Goal: Task Accomplishment & Management: Manage account settings

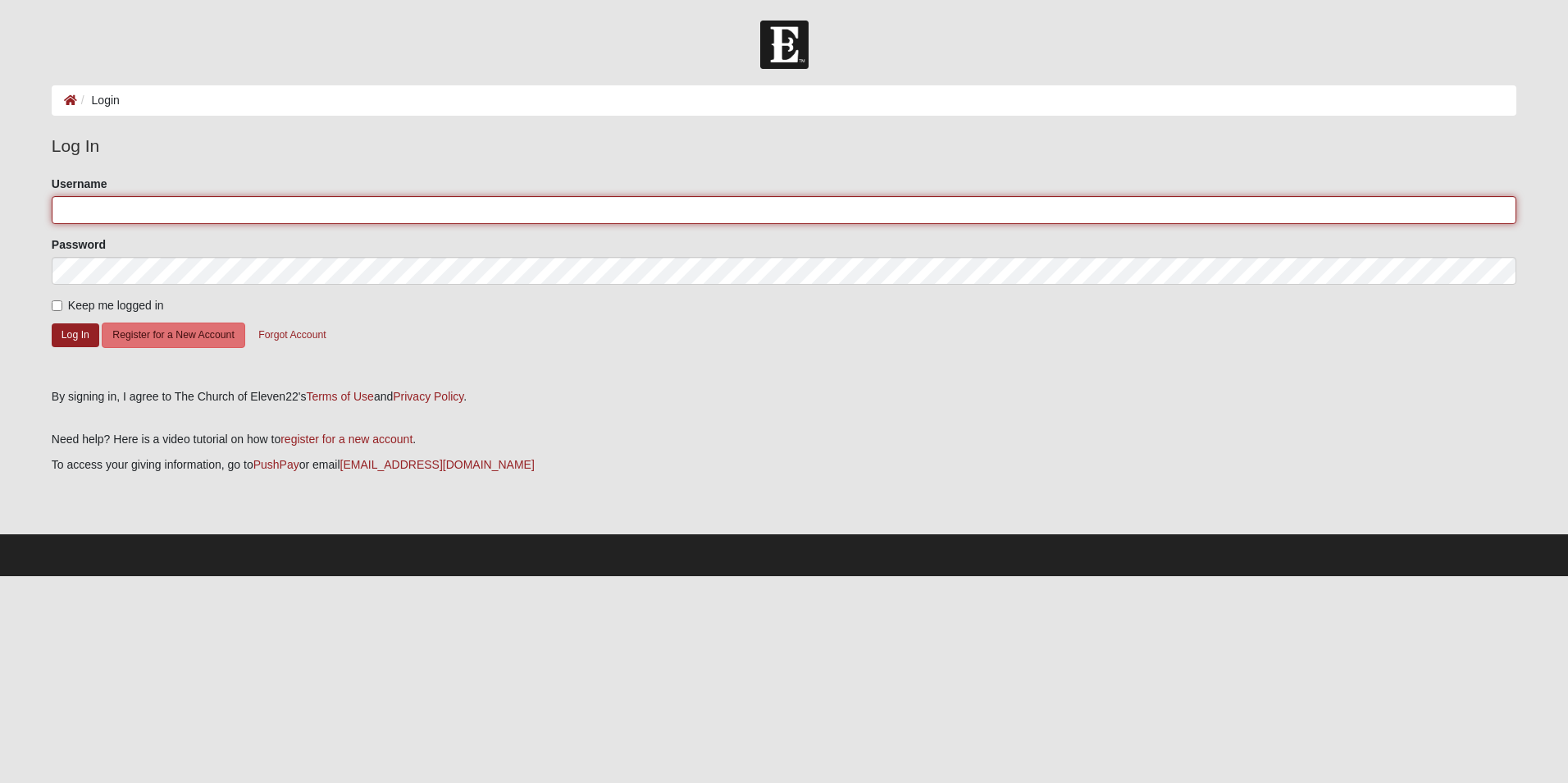
click at [214, 206] on input "Username" at bounding box center [784, 210] width 1465 height 28
type input "[EMAIL_ADDRESS][DOMAIN_NAME]"
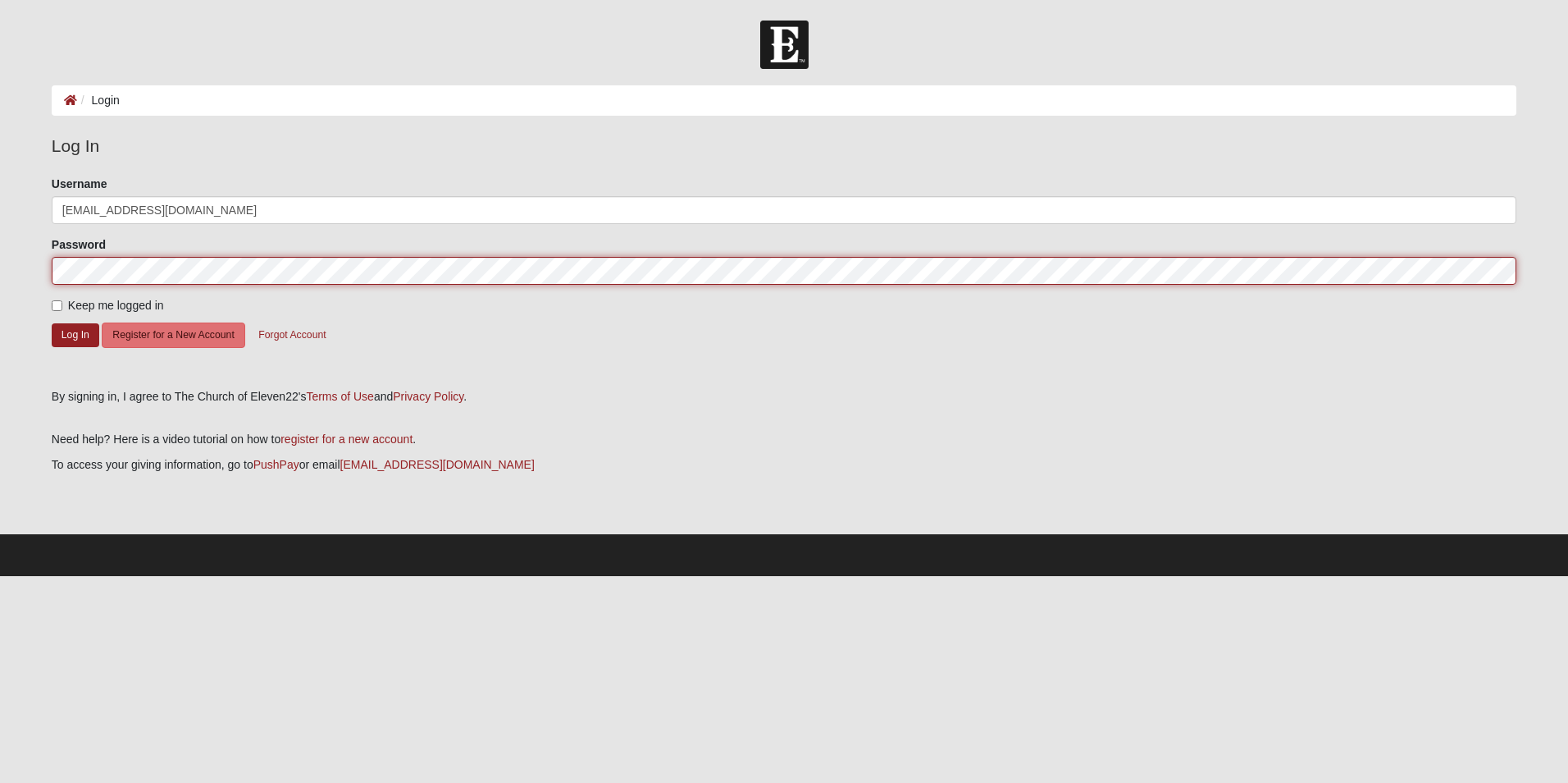
click at [52, 323] on button "Log In" at bounding box center [75, 335] width 48 height 24
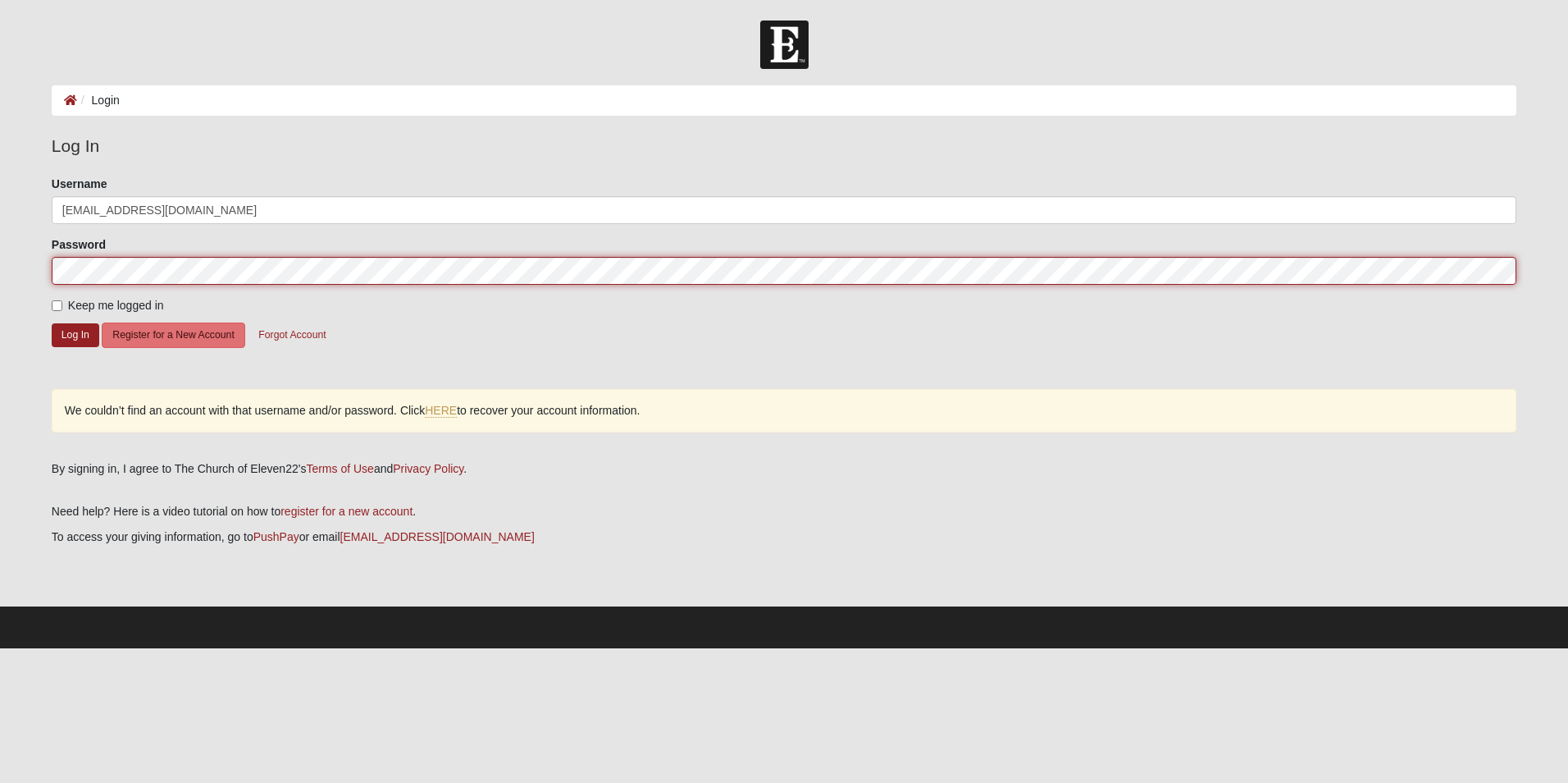
click at [52, 323] on button "Log In" at bounding box center [75, 335] width 48 height 24
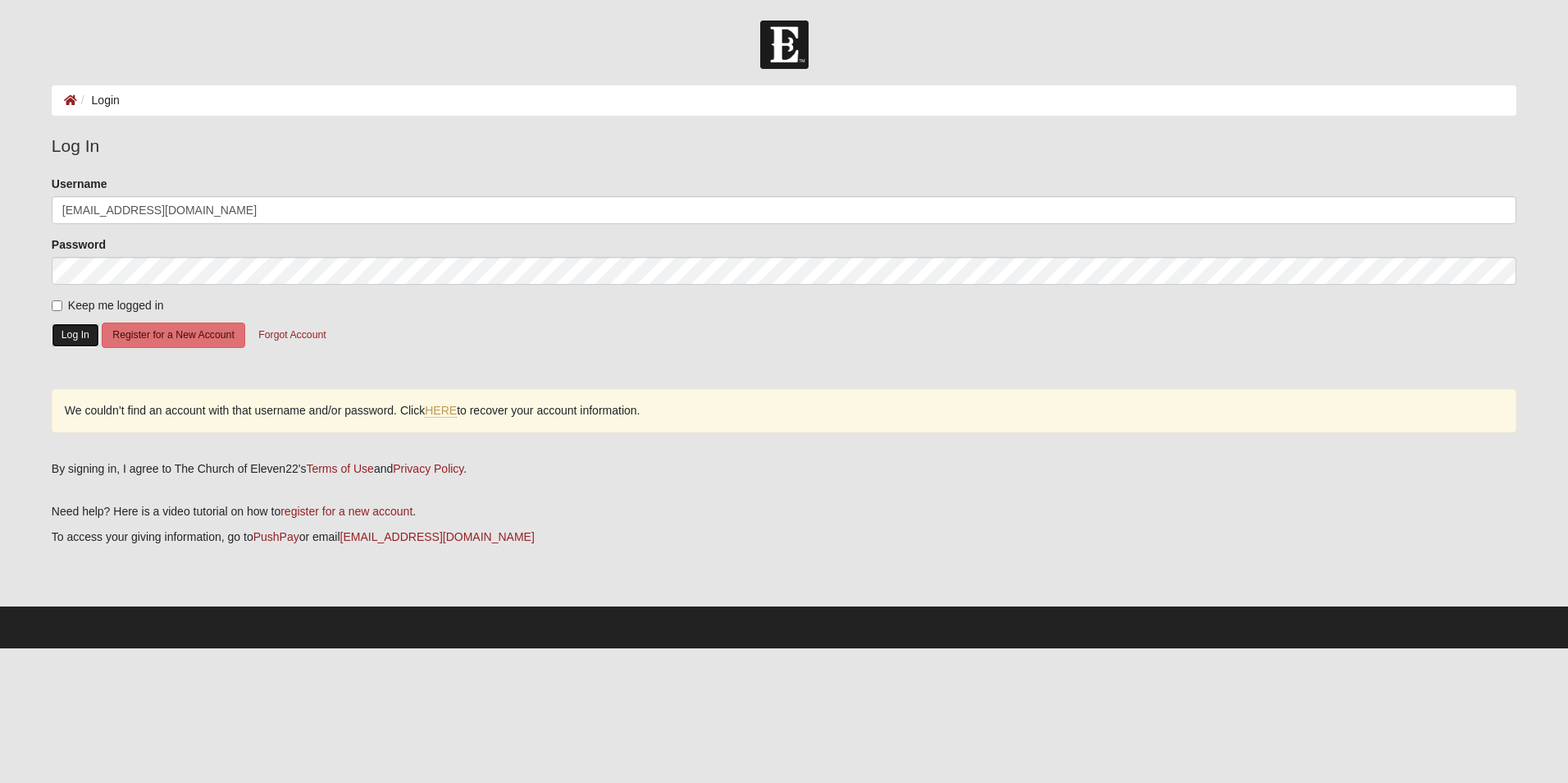
click at [77, 332] on button "Log In" at bounding box center [75, 335] width 48 height 24
click at [63, 308] on label "Keep me logged in" at bounding box center [108, 305] width 112 height 17
click at [63, 308] on input "Keep me logged in" at bounding box center [57, 305] width 11 height 11
checkbox input "true"
click at [66, 339] on button "Log In" at bounding box center [75, 335] width 48 height 24
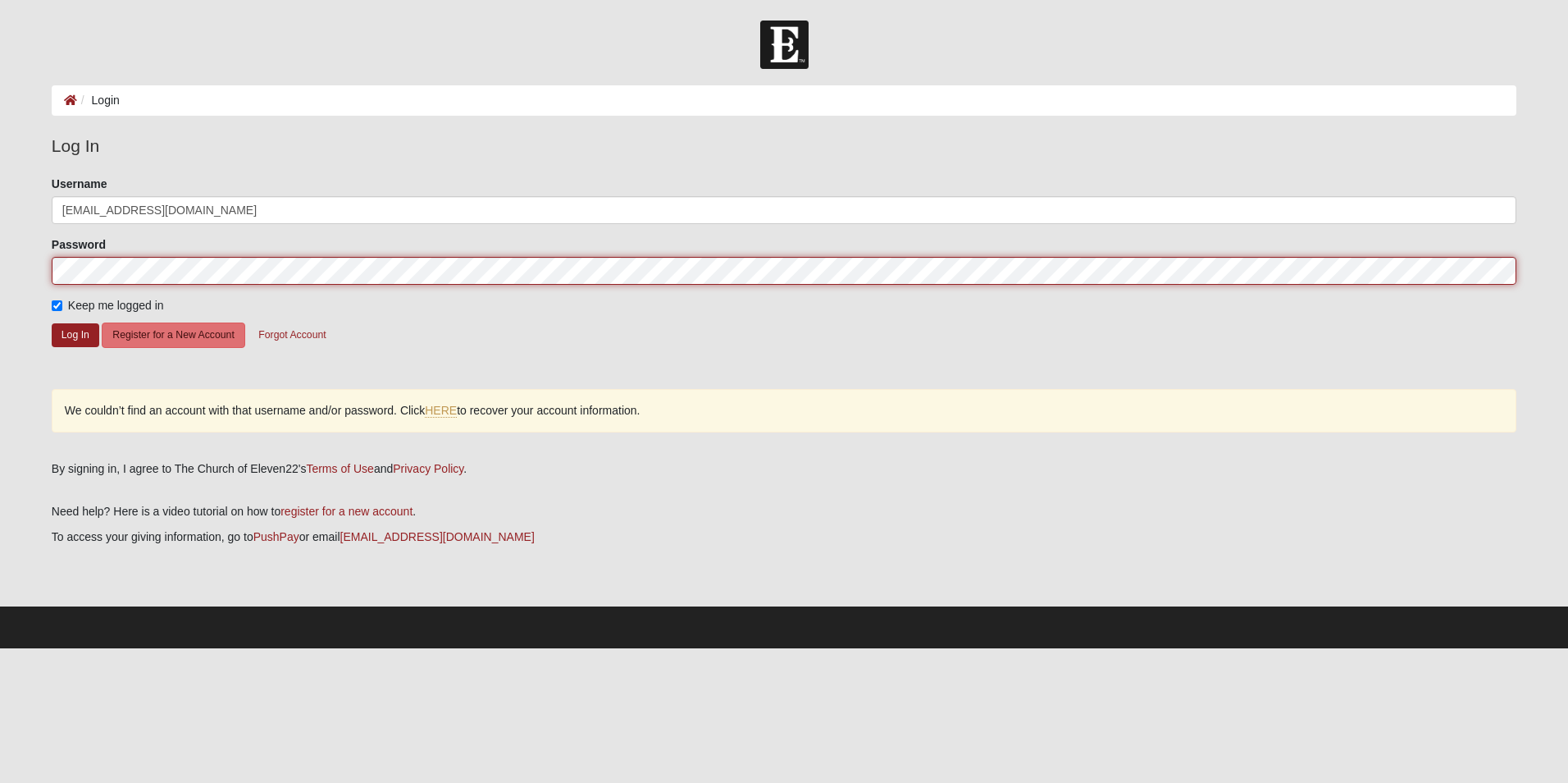
click at [52, 323] on button "Log In" at bounding box center [75, 335] width 48 height 24
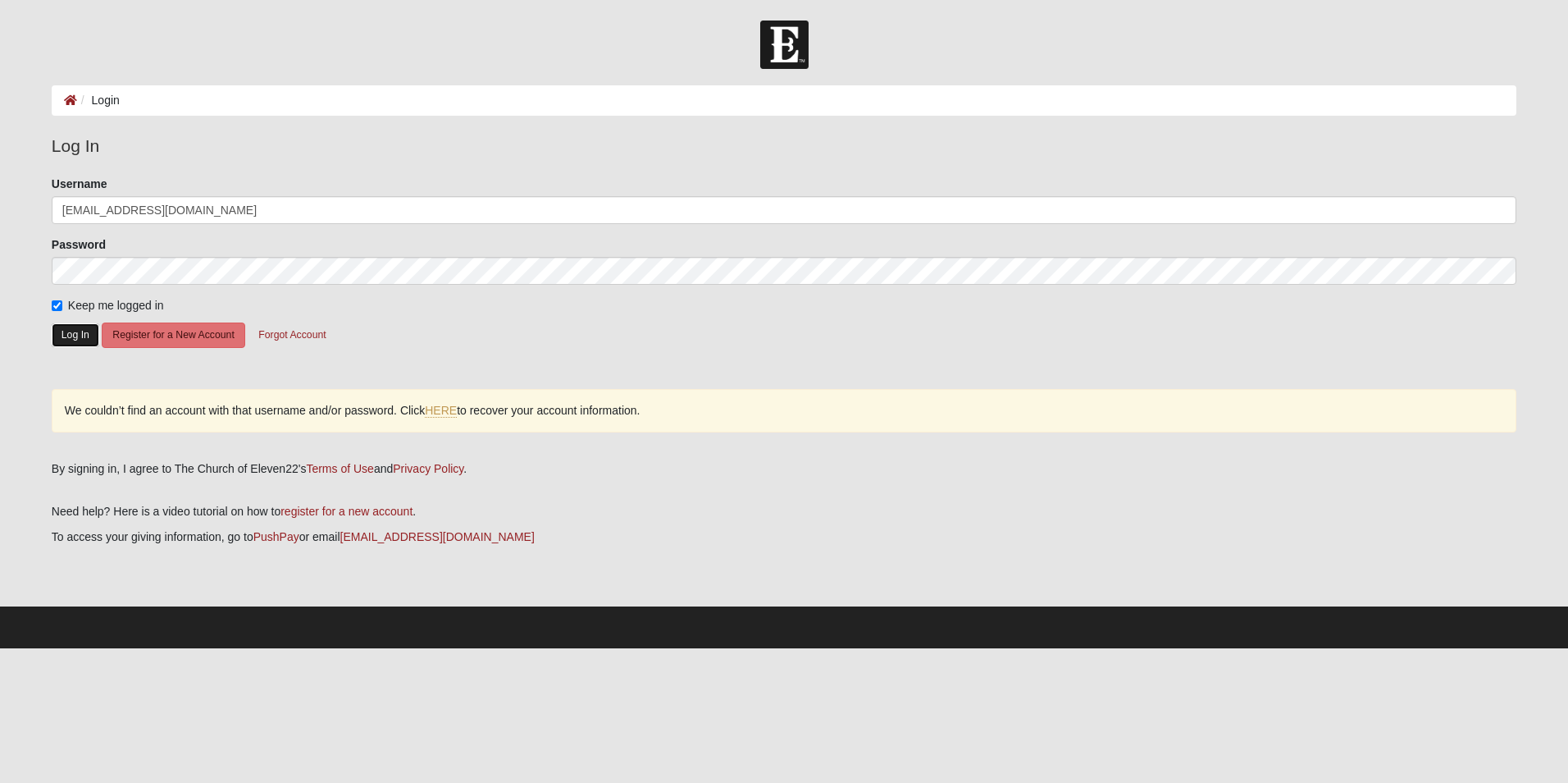
click at [85, 338] on button "Log In" at bounding box center [75, 335] width 48 height 24
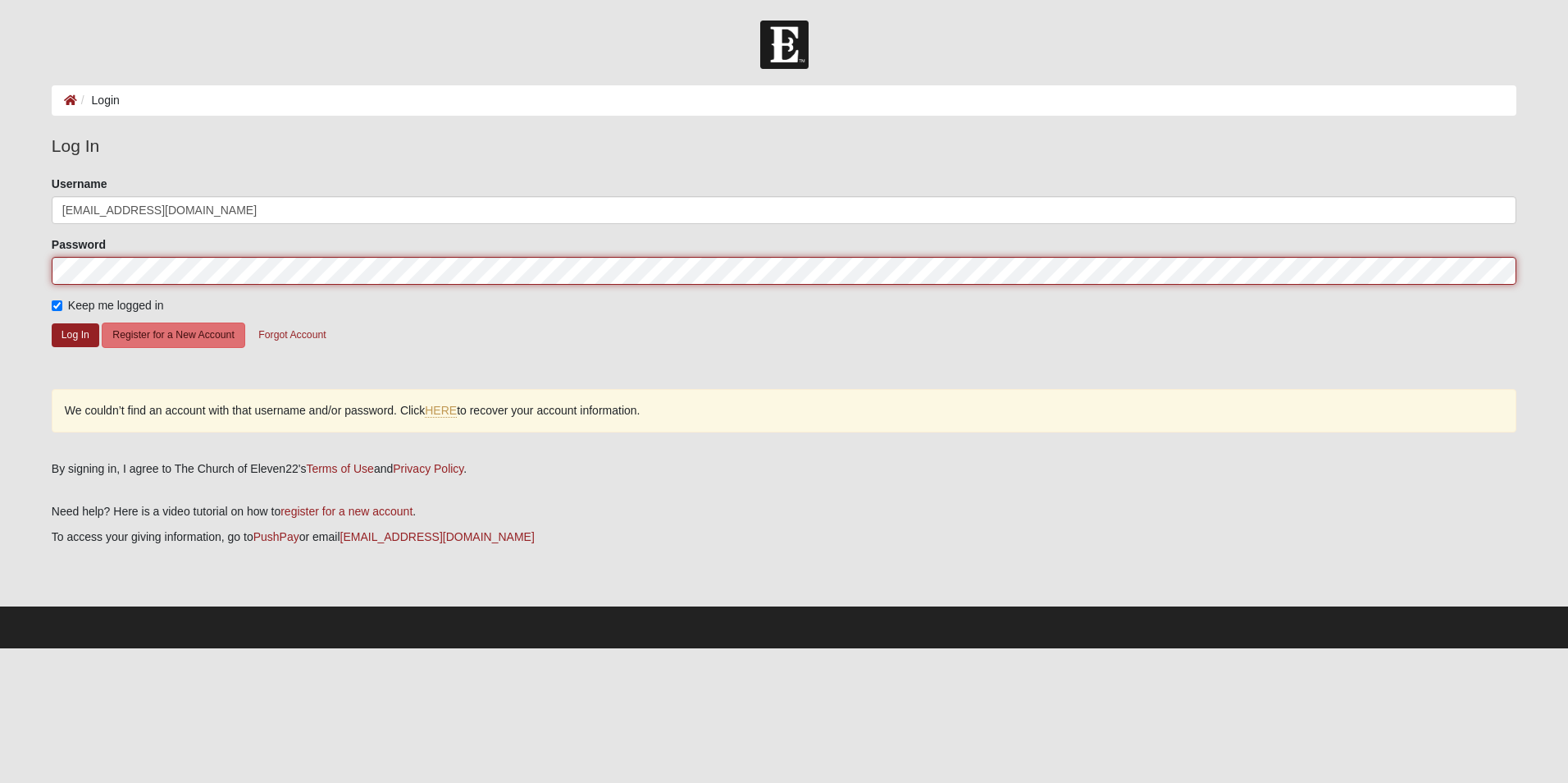
click at [52, 323] on button "Log In" at bounding box center [75, 335] width 48 height 24
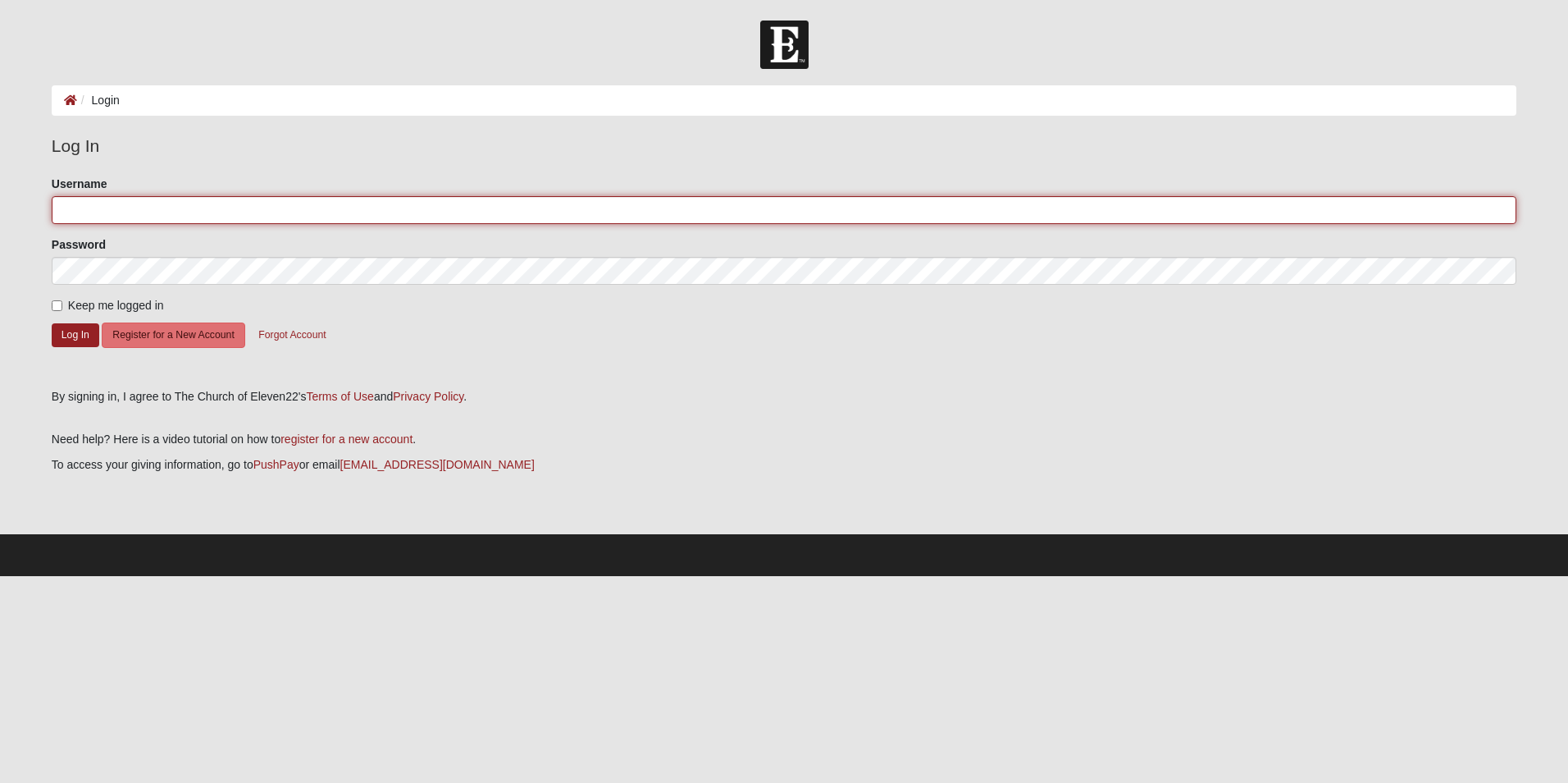
click at [351, 196] on input "Username" at bounding box center [784, 210] width 1465 height 28
type input "j"
type input "[EMAIL_ADDRESS][DOMAIN_NAME]"
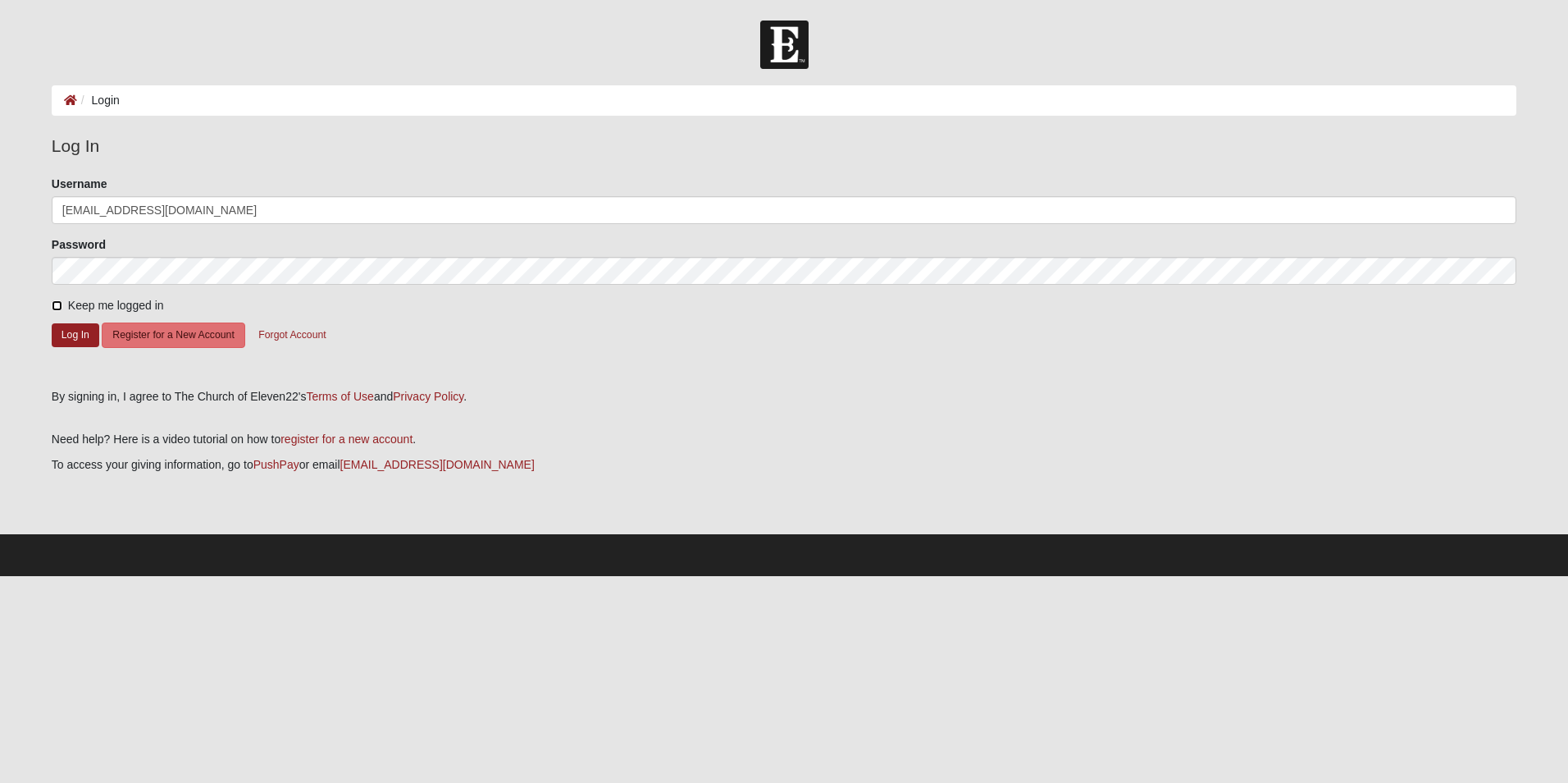
click at [62, 300] on input "Keep me logged in" at bounding box center [57, 305] width 11 height 11
checkbox input "true"
click at [72, 321] on form "Please correct the following: Username bearnruger47@gmail.com Password Keep me …" at bounding box center [784, 276] width 1465 height 202
click at [74, 332] on button "Log In" at bounding box center [75, 335] width 48 height 24
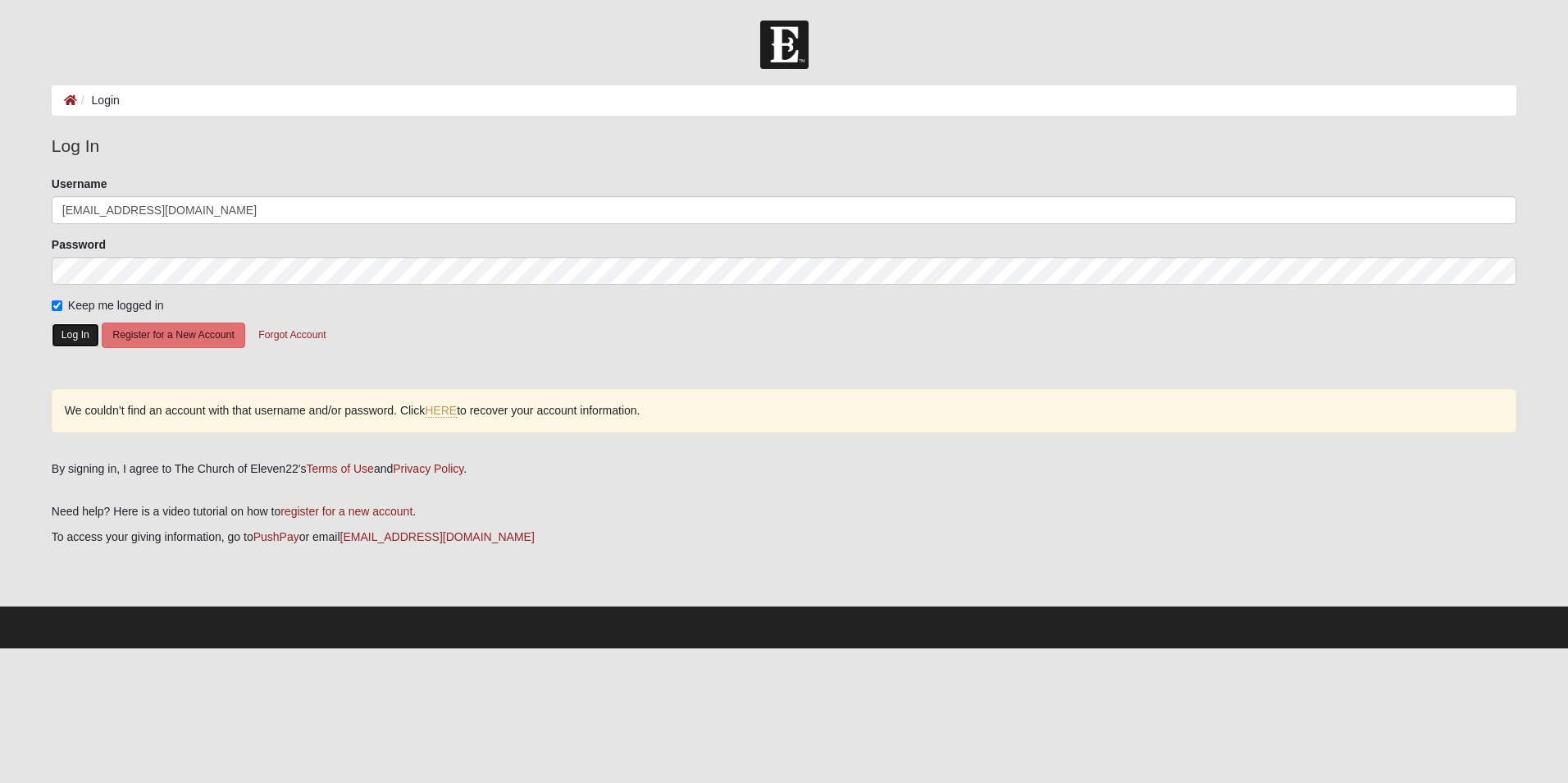
click at [74, 339] on button "Log In" at bounding box center [75, 335] width 48 height 24
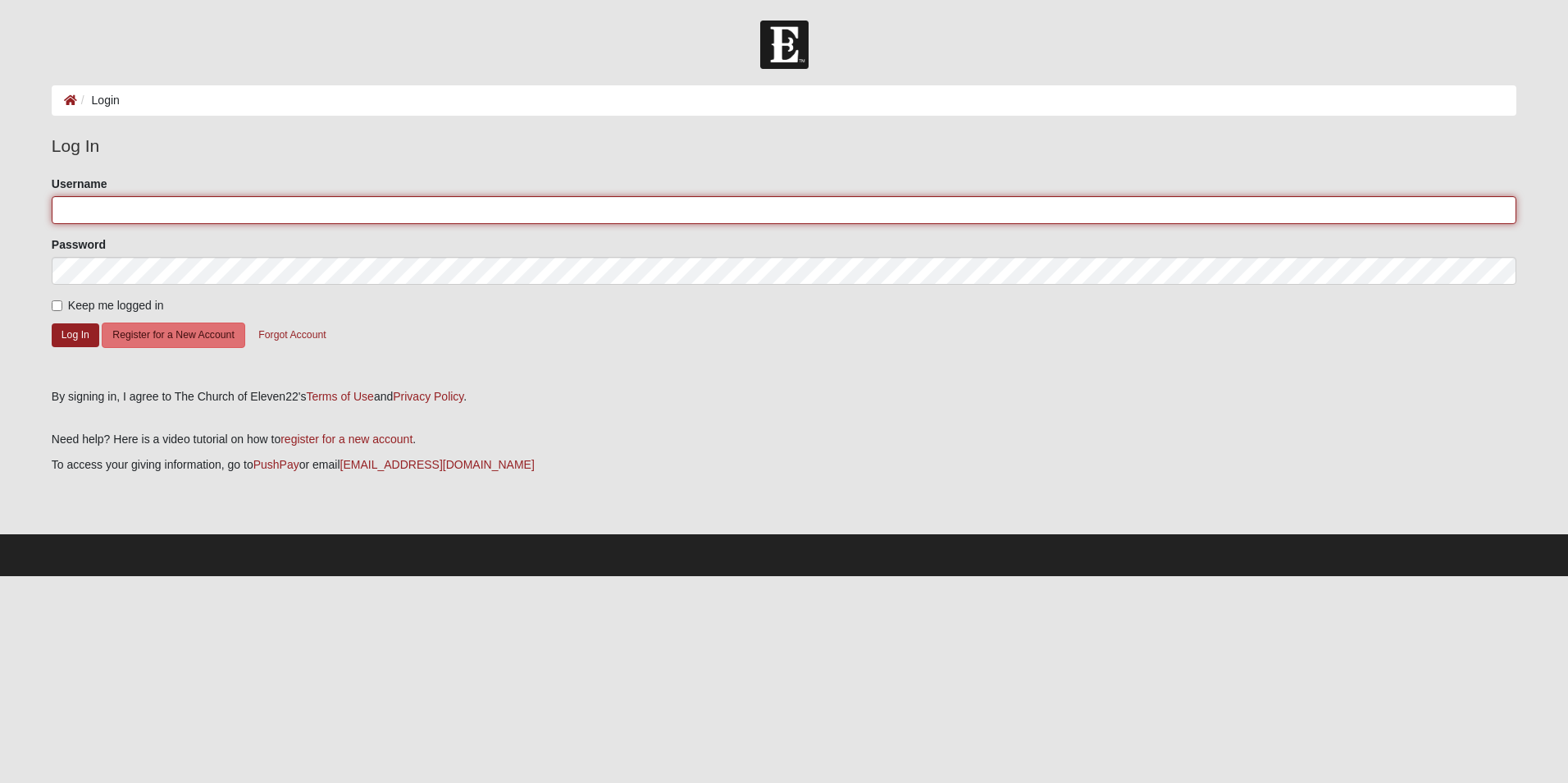
click at [115, 214] on input "Username" at bounding box center [784, 210] width 1465 height 28
type input "[EMAIL_ADDRESS][DOMAIN_NAME]"
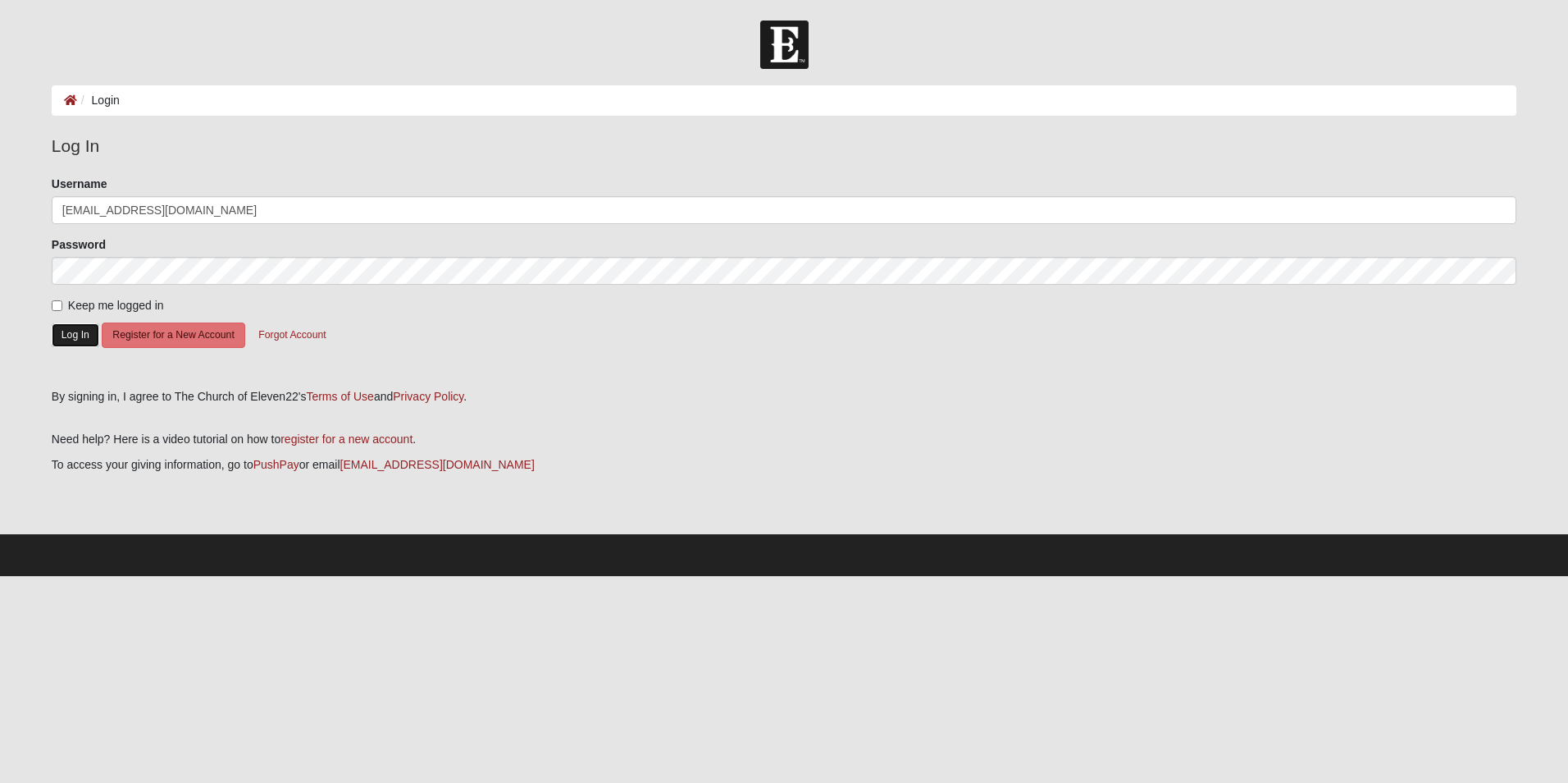
click at [69, 327] on button "Log In" at bounding box center [75, 335] width 48 height 24
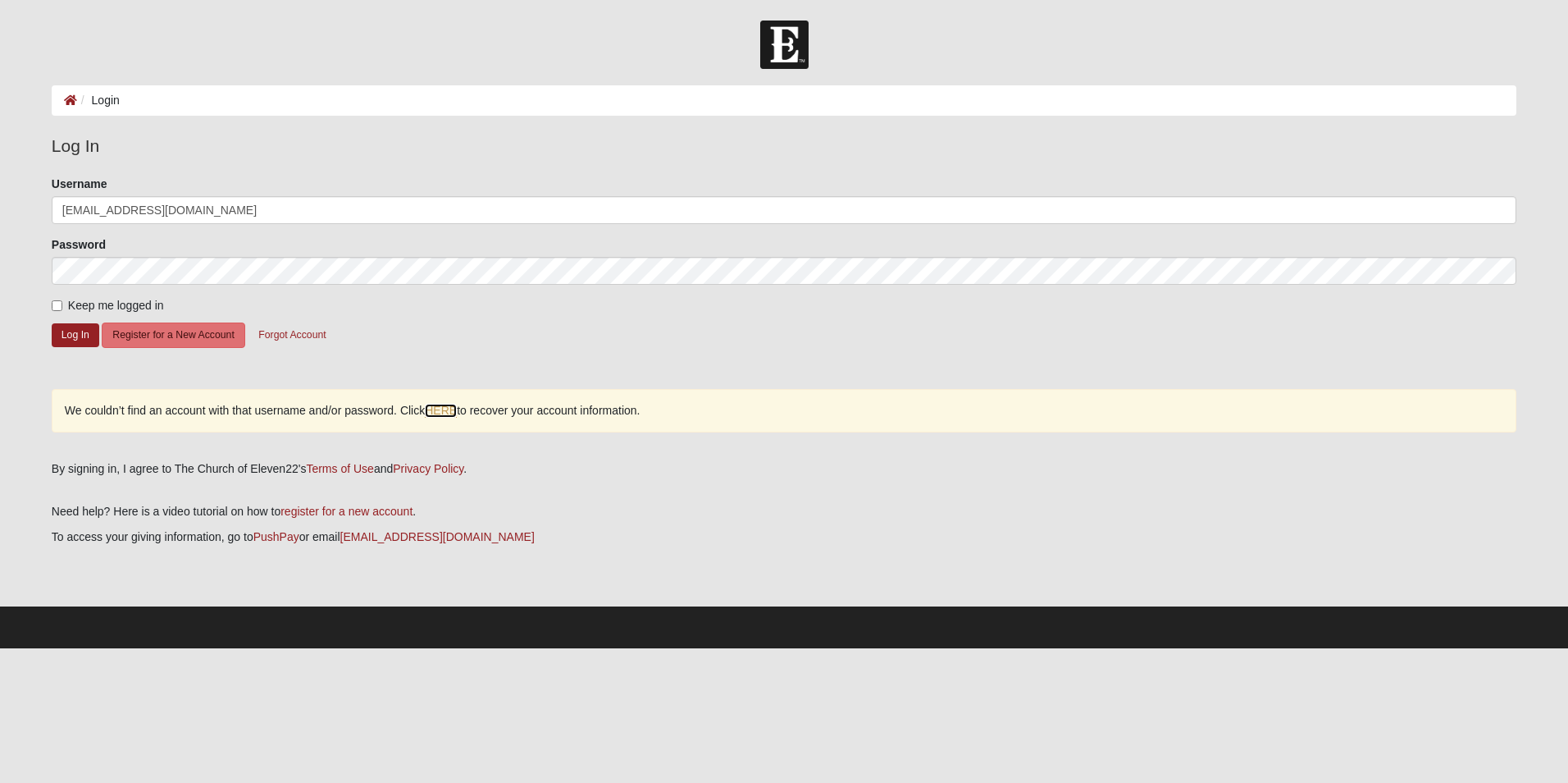
click at [444, 406] on link "HERE" at bounding box center [441, 410] width 32 height 14
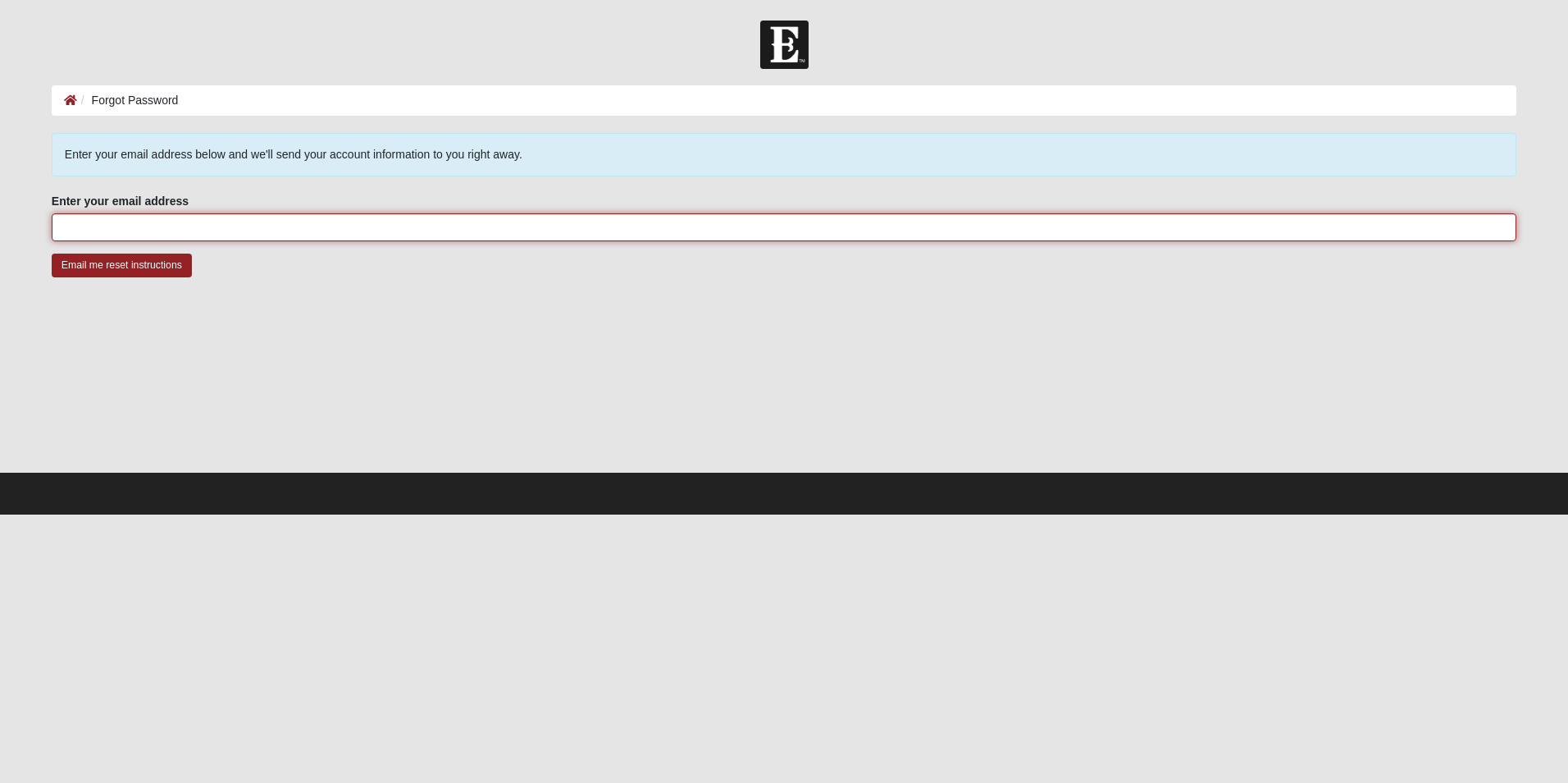
click at [177, 225] on input "Enter your email address" at bounding box center [784, 227] width 1465 height 28
type input "[EMAIL_ADDRESS][DOMAIN_NAME]"
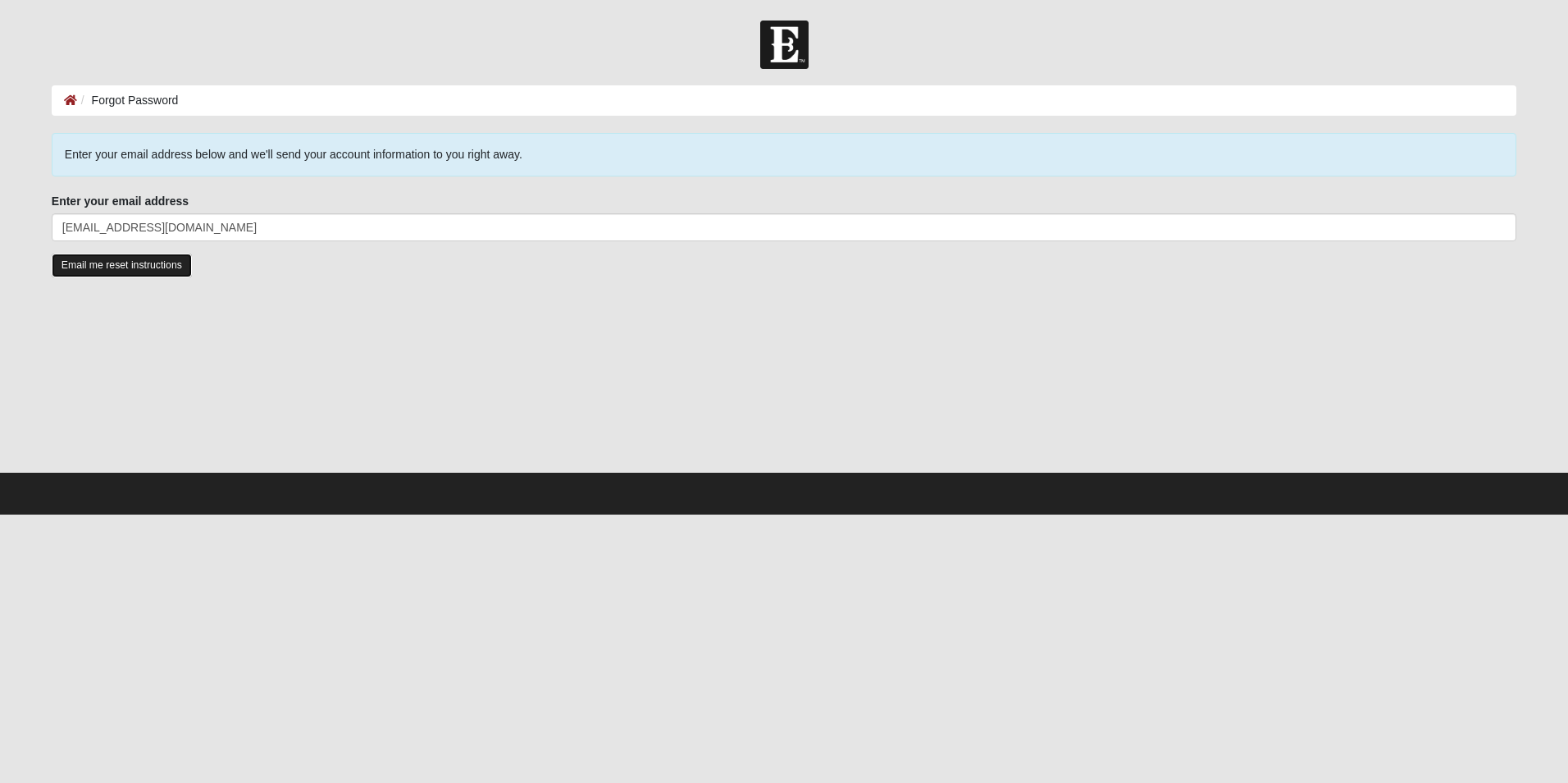
click at [97, 265] on input "Email me reset instructions" at bounding box center [121, 266] width 141 height 24
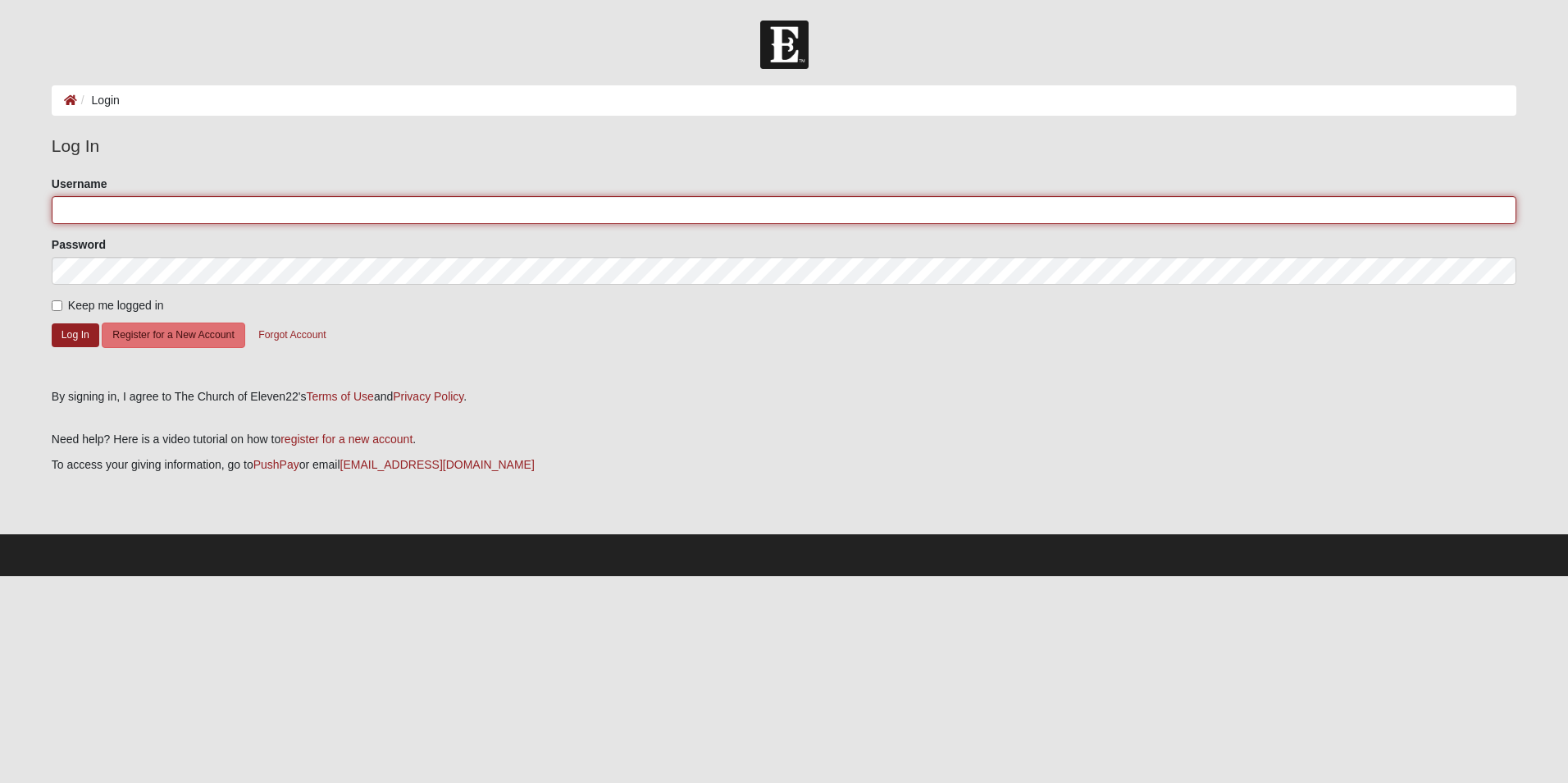
click at [189, 197] on input "Username" at bounding box center [784, 210] width 1465 height 28
type input "jbrown720"
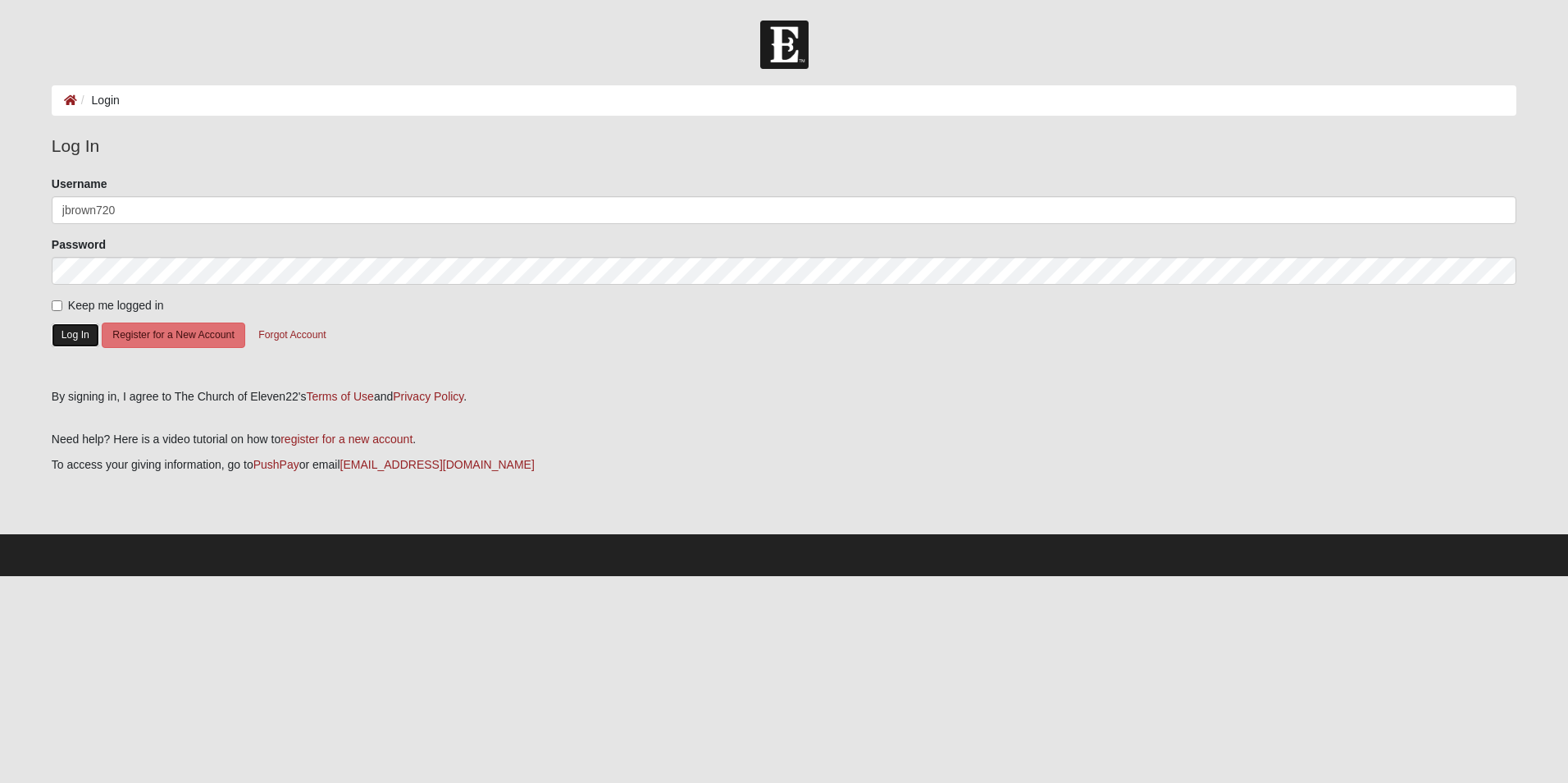
click at [74, 327] on button "Log In" at bounding box center [75, 335] width 48 height 24
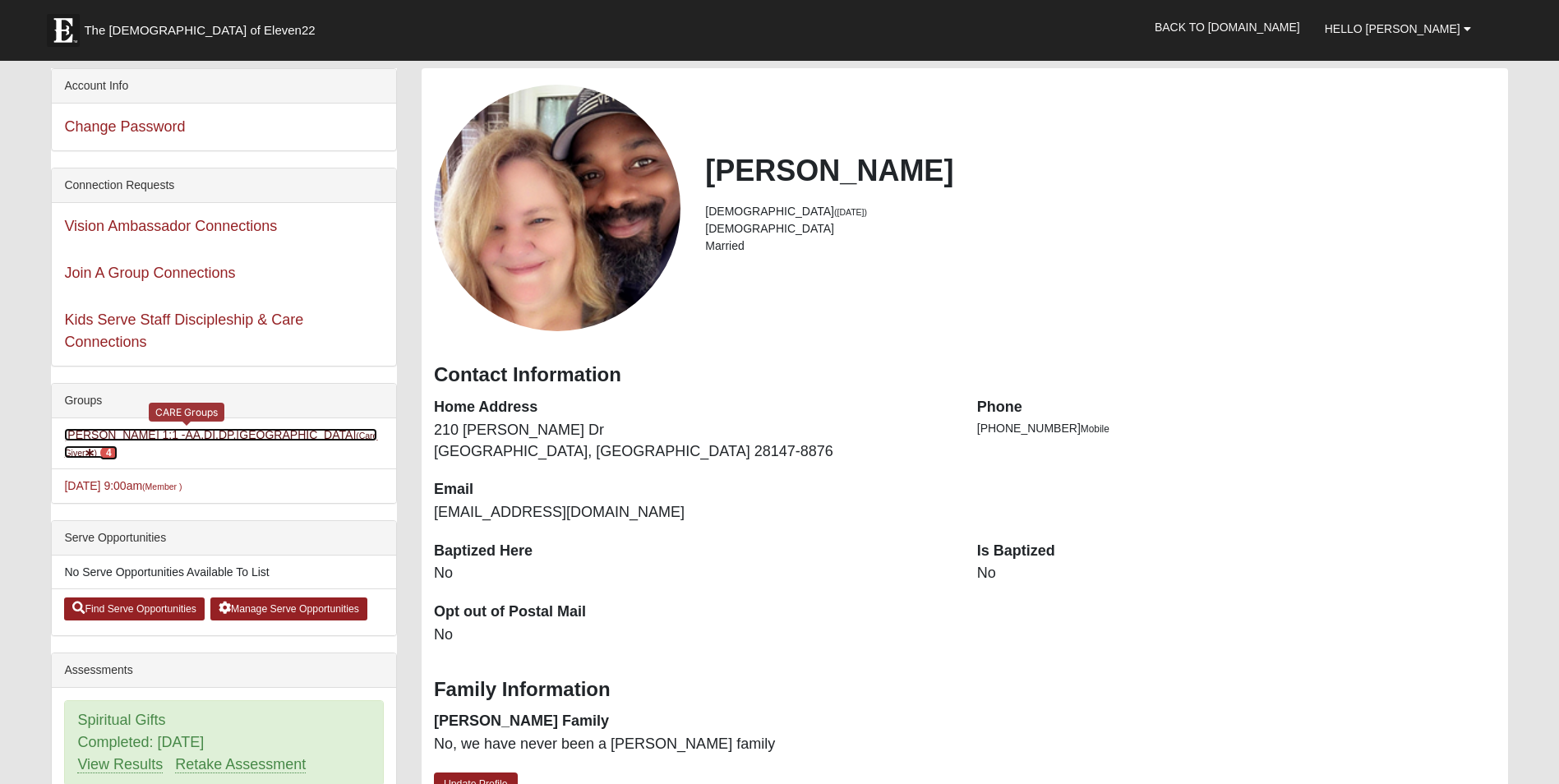
click at [119, 438] on link "Jason Brown 1:1 -AA,DI,DP,MA (Care Giver ) 4" at bounding box center [221, 443] width 313 height 30
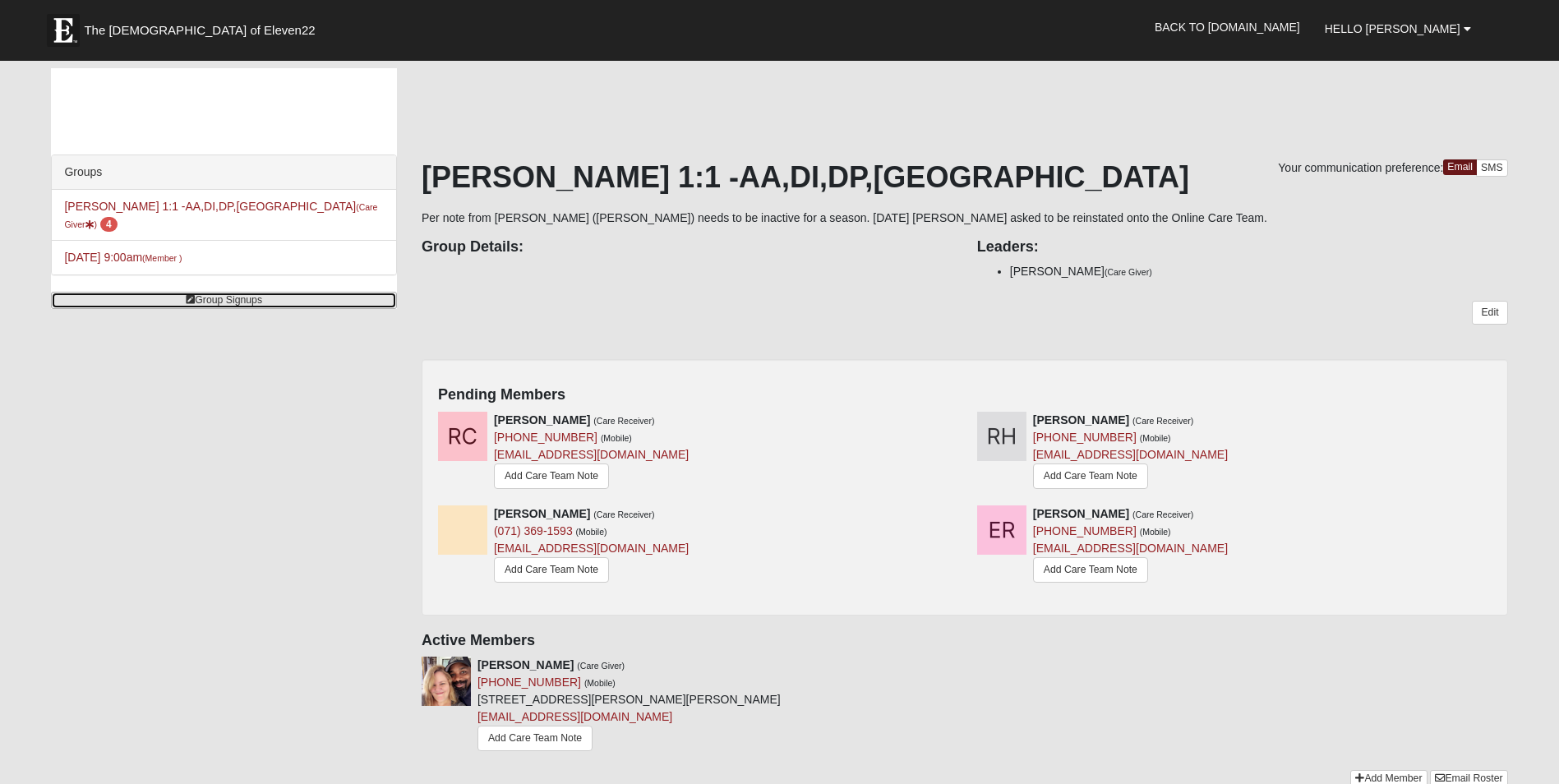
click at [230, 292] on link "Group Signups" at bounding box center [224, 300] width 346 height 18
